Goal: Task Accomplishment & Management: Complete application form

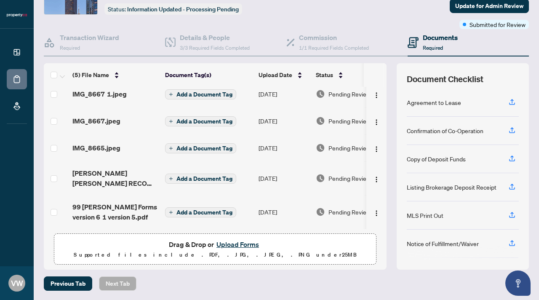
scroll to position [9, 0]
click at [241, 242] on button "Upload Forms" at bounding box center [238, 244] width 48 height 11
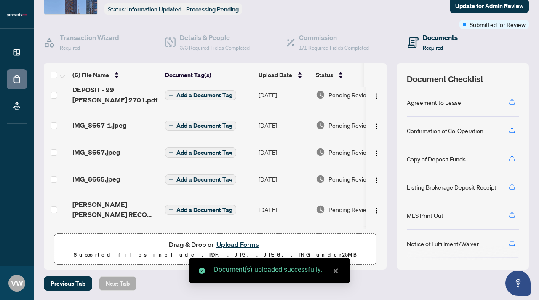
scroll to position [43, 0]
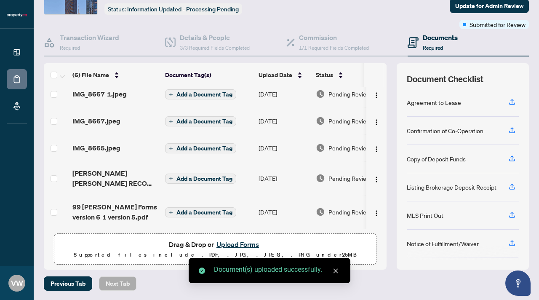
click at [334, 273] on icon "close" at bounding box center [336, 271] width 6 height 6
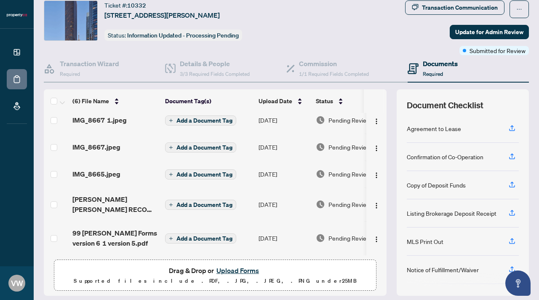
scroll to position [0, 0]
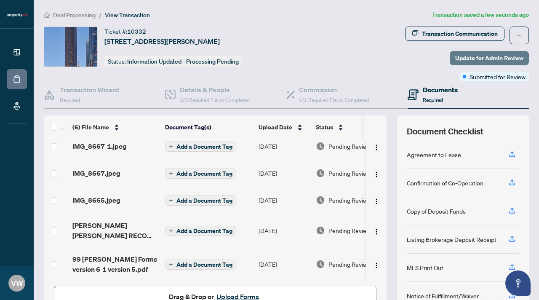
click at [462, 59] on span "Update for Admin Review" at bounding box center [489, 57] width 68 height 13
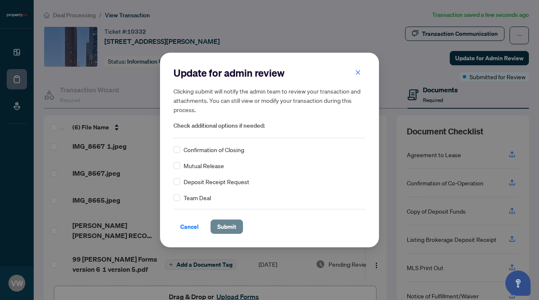
click at [230, 222] on span "Submit" at bounding box center [226, 226] width 19 height 13
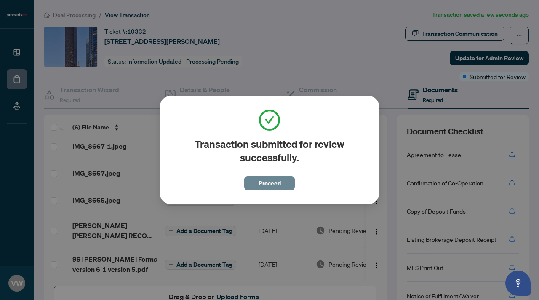
click at [265, 185] on span "Proceed" at bounding box center [269, 182] width 22 height 13
